Goal: Submit feedback/report problem: Submit feedback/report problem

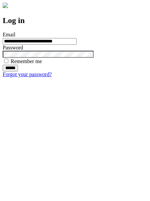
type input "**********"
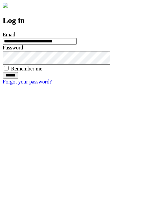
click at [18, 79] on input "******" at bounding box center [10, 75] width 15 height 7
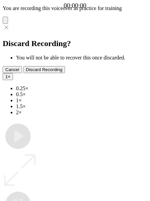
type input "**********"
